Goal: Task Accomplishment & Management: Use online tool/utility

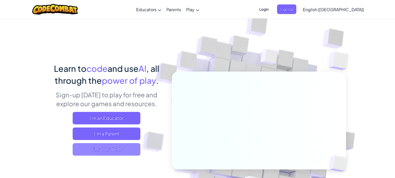
click at [107, 150] on span "I'm a Student" at bounding box center [107, 149] width 68 height 13
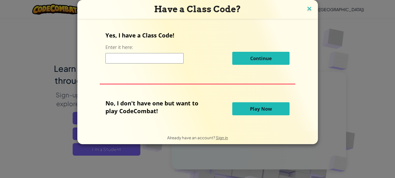
click at [306, 5] on img at bounding box center [309, 9] width 7 height 8
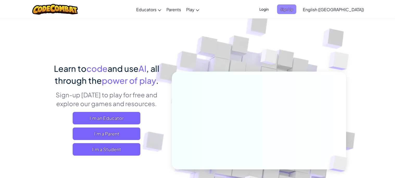
click at [296, 11] on span "Sign Up" at bounding box center [286, 9] width 19 height 10
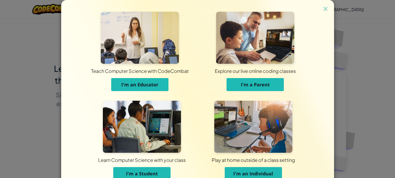
click at [162, 171] on button "I'm a Student" at bounding box center [141, 173] width 57 height 13
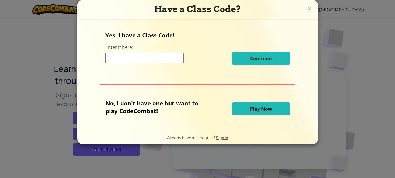
click at [168, 56] on input at bounding box center [144, 58] width 78 height 10
click at [254, 110] on span "Play Now" at bounding box center [261, 109] width 22 height 6
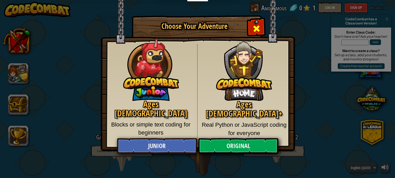
click at [256, 27] on span "Close modal" at bounding box center [256, 28] width 8 height 8
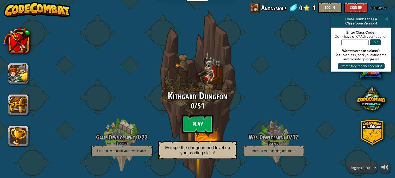
click at [191, 128] on btn "Play" at bounding box center [197, 124] width 31 height 19
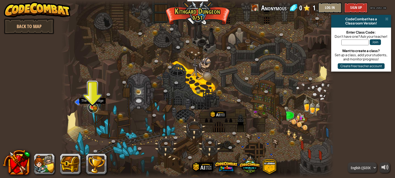
click at [91, 109] on link at bounding box center [93, 108] width 10 height 10
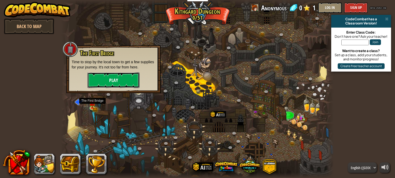
click at [116, 79] on button "Play" at bounding box center [114, 80] width 52 height 16
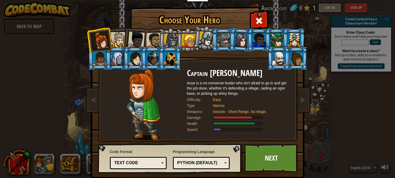
click at [223, 41] on div at bounding box center [224, 40] width 14 height 14
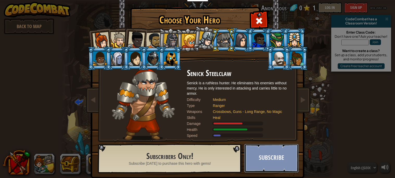
click at [275, 156] on button "Subscribe" at bounding box center [271, 158] width 54 height 29
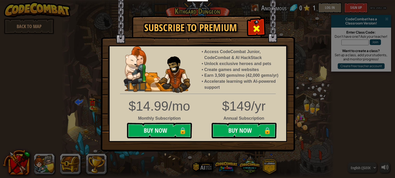
click at [261, 31] on div at bounding box center [256, 28] width 16 height 16
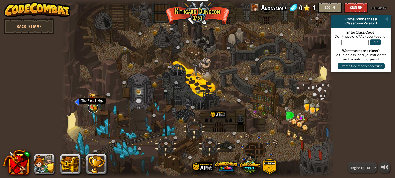
click at [95, 108] on link at bounding box center [93, 108] width 10 height 10
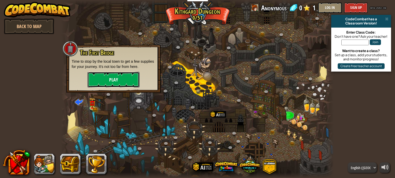
click at [115, 80] on button "Play" at bounding box center [114, 80] width 52 height 16
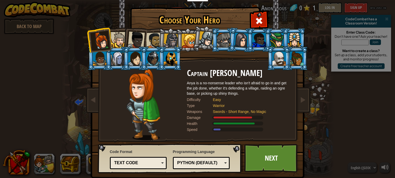
click at [152, 41] on div at bounding box center [154, 41] width 16 height 16
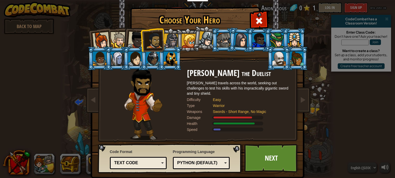
click at [139, 43] on div at bounding box center [136, 40] width 17 height 17
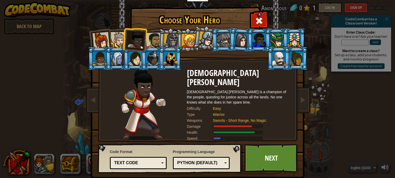
click at [157, 44] on div at bounding box center [154, 41] width 16 height 16
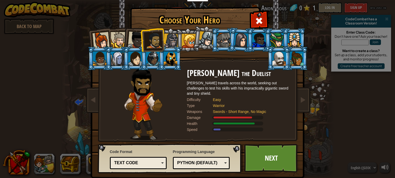
click at [118, 43] on div at bounding box center [119, 40] width 16 height 16
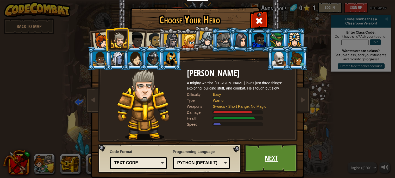
click at [272, 158] on link "Next" at bounding box center [271, 158] width 54 height 29
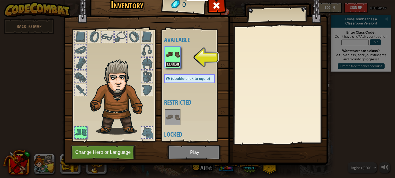
click at [173, 63] on button "Equip" at bounding box center [172, 64] width 15 height 5
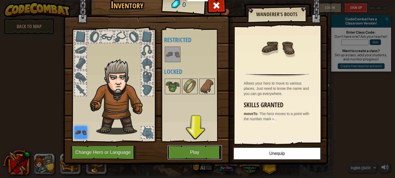
click at [205, 153] on button "Play" at bounding box center [194, 152] width 54 height 14
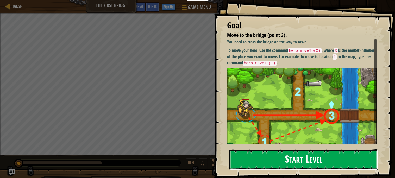
click at [305, 163] on button "Start Level" at bounding box center [303, 160] width 148 height 21
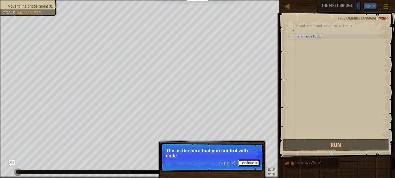
click at [257, 164] on button "Continue" at bounding box center [249, 163] width 22 height 7
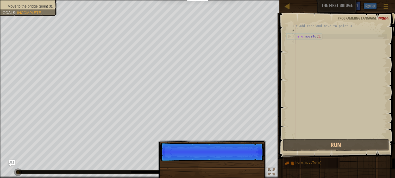
scroll to position [2, 0]
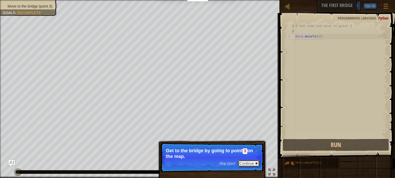
click at [253, 164] on button "Continue" at bounding box center [249, 163] width 22 height 7
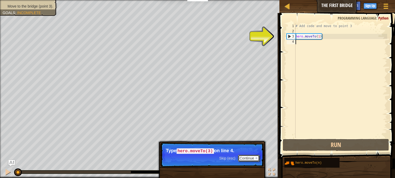
click at [247, 160] on button "Continue" at bounding box center [249, 158] width 22 height 7
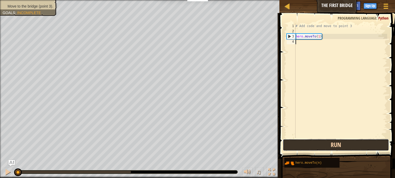
click at [329, 144] on button "Run" at bounding box center [336, 145] width 106 height 12
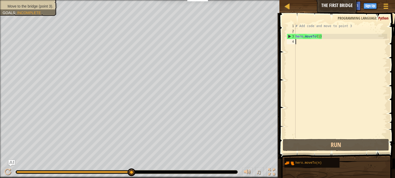
click at [302, 44] on div "# Add code and move to point 3 hero . moveTo ( 1 )" at bounding box center [341, 85] width 93 height 125
drag, startPoint x: 298, startPoint y: 38, endPoint x: 327, endPoint y: 38, distance: 29.7
click at [327, 38] on div "# Add code and move to point 3 hero . moveTo ( 1 )" at bounding box center [341, 85] width 93 height 125
type textarea "hero.moveTo(1)"
click at [299, 41] on div "# Add code and move to point 3 hero . moveTo ( 1 )" at bounding box center [341, 85] width 93 height 125
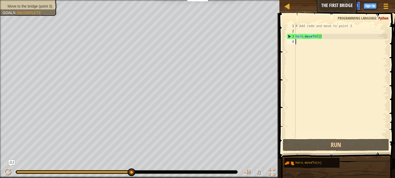
paste textarea "ero.moveTo(1)"
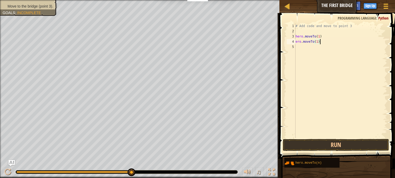
click at [317, 43] on div "# Add code and move to point 3 hero . moveTo ( 1 ) ero . moveTo ( 1 )" at bounding box center [341, 85] width 93 height 125
click at [334, 144] on button "Run" at bounding box center [336, 145] width 106 height 12
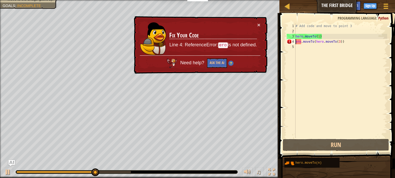
click at [296, 43] on div "# Add code and move to point 3 hero . moveTo ( 1 ) ero . moveTo ( hero . moveTo…" at bounding box center [341, 85] width 93 height 125
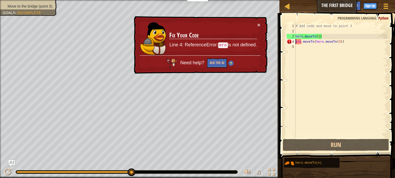
type textarea "hero.moveTo(hero.moveTo(3))"
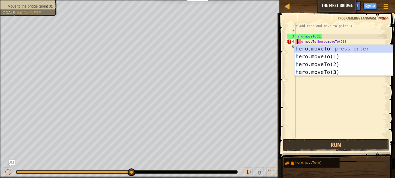
scroll to position [2, 0]
click at [326, 111] on div "# Add code and move to point 3 hero . moveTo ( 1 ) hero . moveTo ( hero . moveT…" at bounding box center [341, 85] width 93 height 125
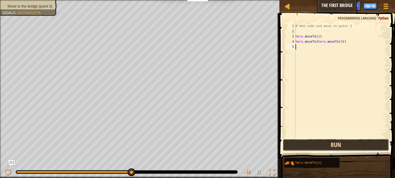
click at [325, 146] on button "Run" at bounding box center [336, 145] width 106 height 12
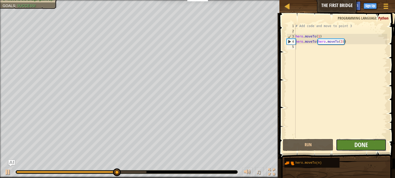
click at [357, 142] on span "Done" at bounding box center [362, 145] width 14 height 8
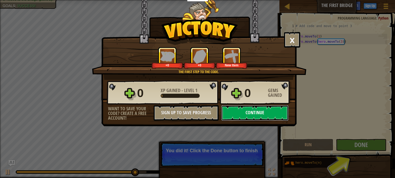
click at [235, 121] on button "Continue" at bounding box center [254, 113] width 67 height 16
